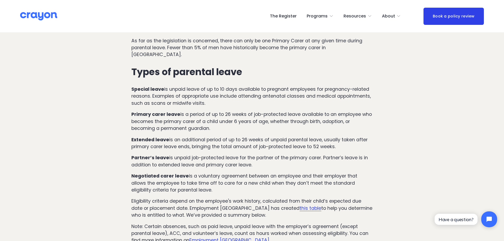
drag, startPoint x: 131, startPoint y: 82, endPoint x: 431, endPoint y: 111, distance: 301.6
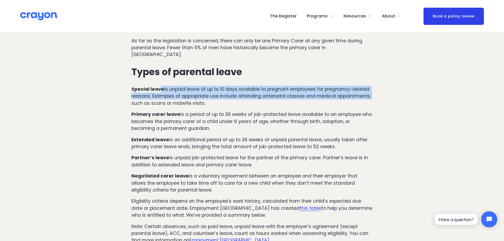
drag, startPoint x: 159, startPoint y: 78, endPoint x: 408, endPoint y: 93, distance: 249.6
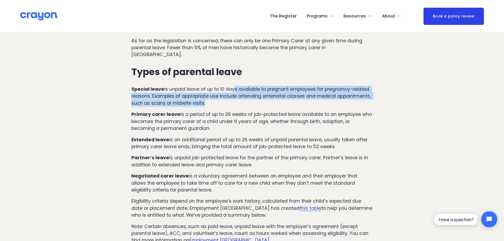
drag, startPoint x: 234, startPoint y: 85, endPoint x: 426, endPoint y: 100, distance: 192.0
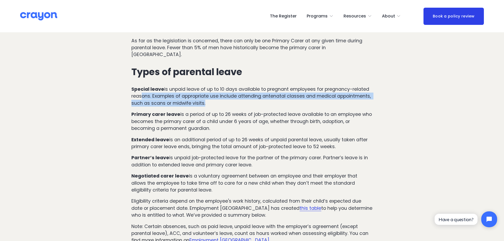
drag, startPoint x: 142, startPoint y: 89, endPoint x: 402, endPoint y: 97, distance: 260.6
drag, startPoint x: 402, startPoint y: 97, endPoint x: 397, endPoint y: 97, distance: 5.6
click at [214, 88] on p "Special leave is unpaid leave of up to 10 days available to pregnant employees …" at bounding box center [251, 96] width 241 height 21
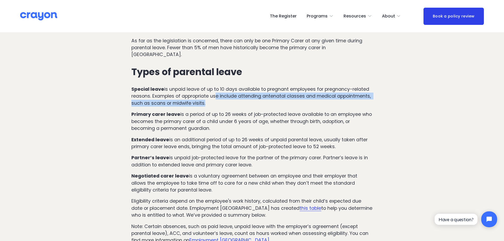
drag, startPoint x: 215, startPoint y: 87, endPoint x: 415, endPoint y: 97, distance: 199.6
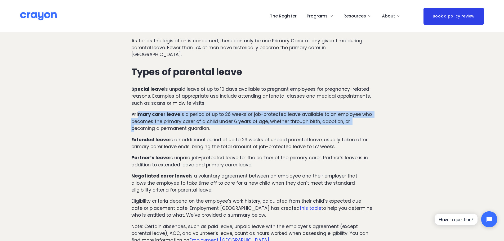
drag, startPoint x: 139, startPoint y: 104, endPoint x: 372, endPoint y: 118, distance: 233.7
click at [372, 118] on div "The legislation differentiates between two key roles: Primary carer: An employe…" at bounding box center [251, 100] width 241 height 288
